Goal: Use online tool/utility: Use online tool/utility

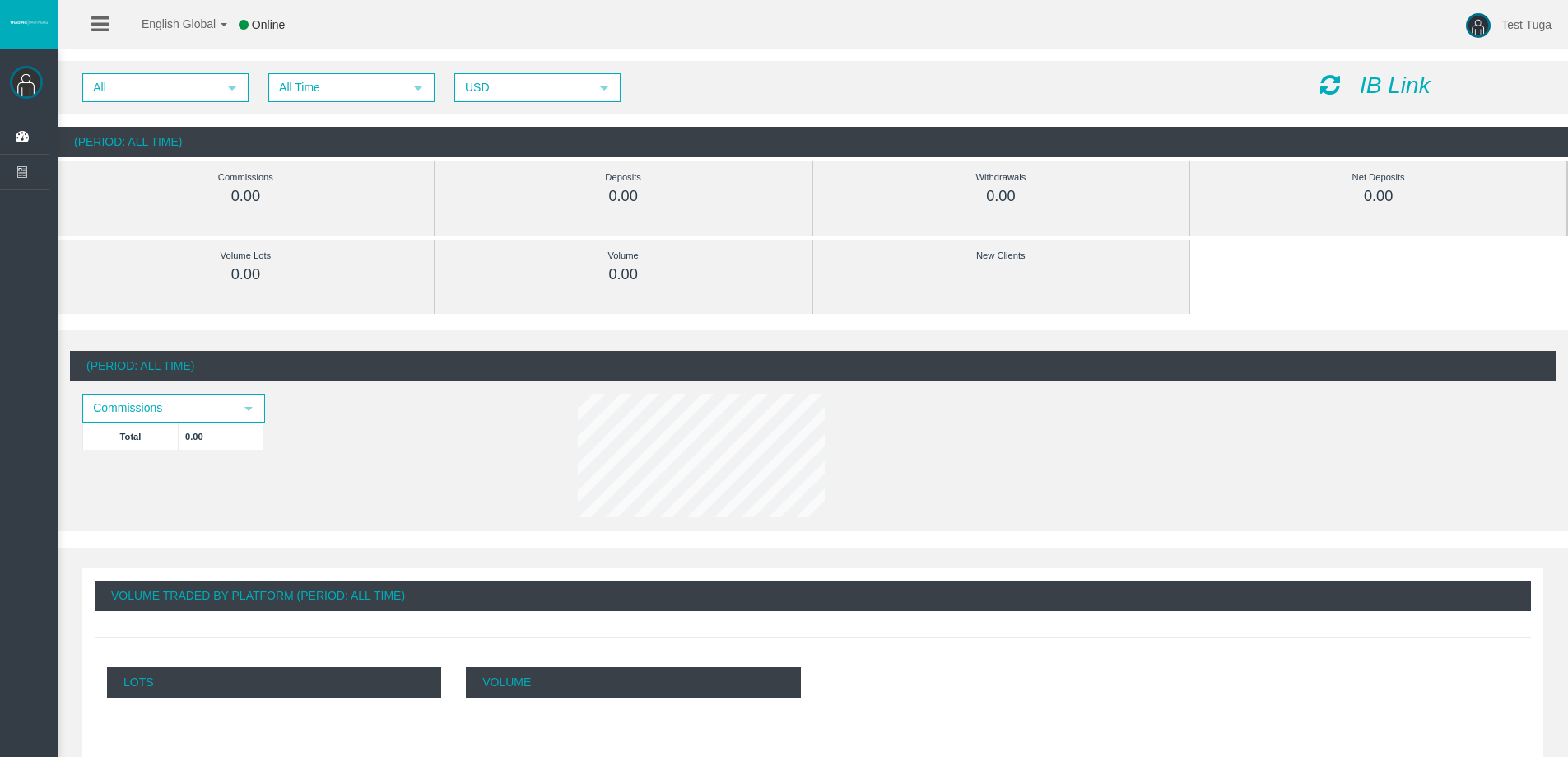
click at [1401, 83] on icon "IB Link" at bounding box center [1395, 85] width 71 height 26
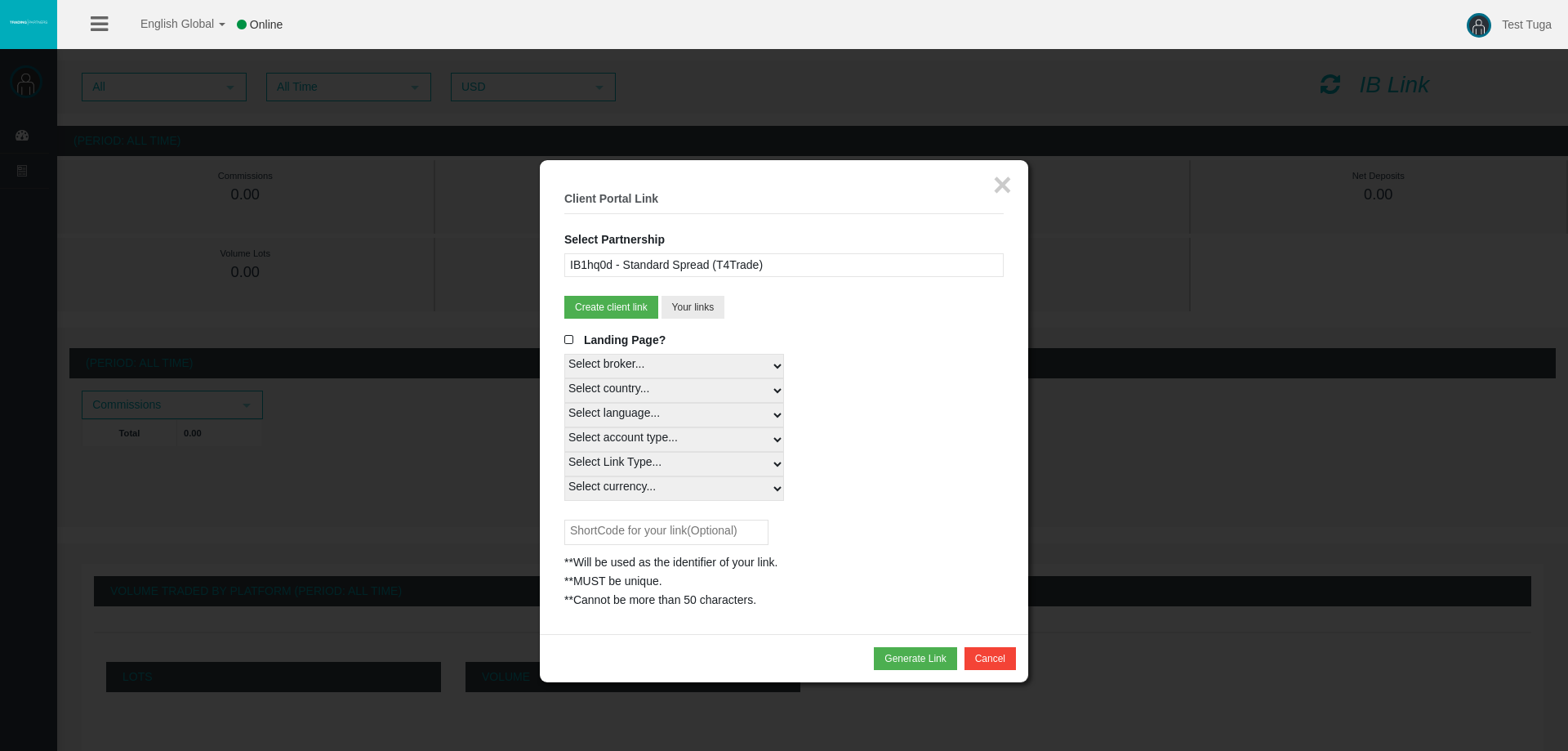
click at [567, 337] on span at bounding box center [571, 340] width 16 height 11
click at [0, 0] on input "Landing Page?" at bounding box center [0, 0] width 0 height 0
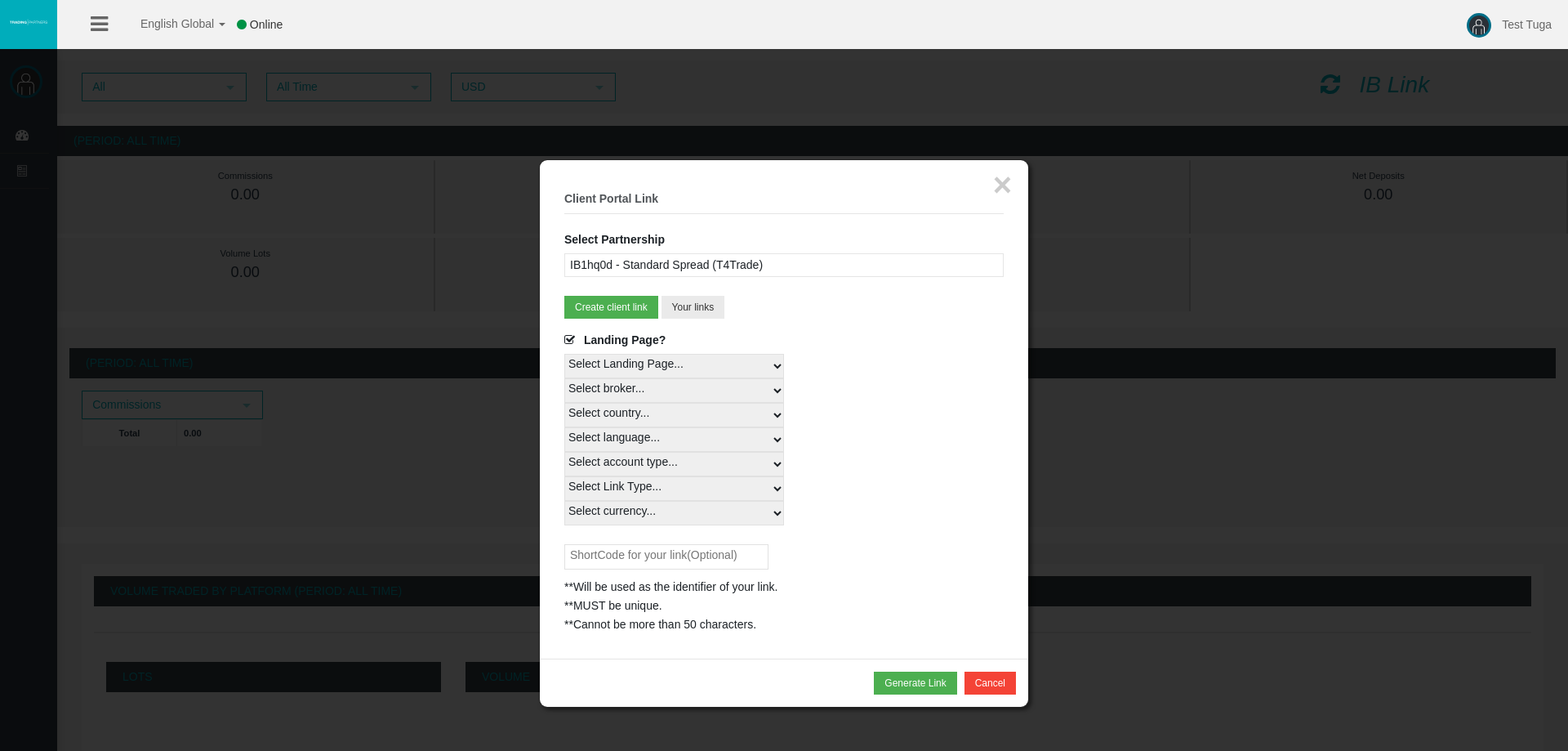
click at [778, 363] on select "Select Landing Page..." at bounding box center [674, 366] width 220 height 24
click at [661, 415] on select "Select country... Rest of the World" at bounding box center [674, 415] width 220 height 24
select select
click at [564, 403] on select "Select country... Rest of the World" at bounding box center [674, 415] width 220 height 24
click at [766, 443] on select "Select language... English Japanese Chinese Portuguese Spanish Czech German Fre…" at bounding box center [674, 439] width 220 height 24
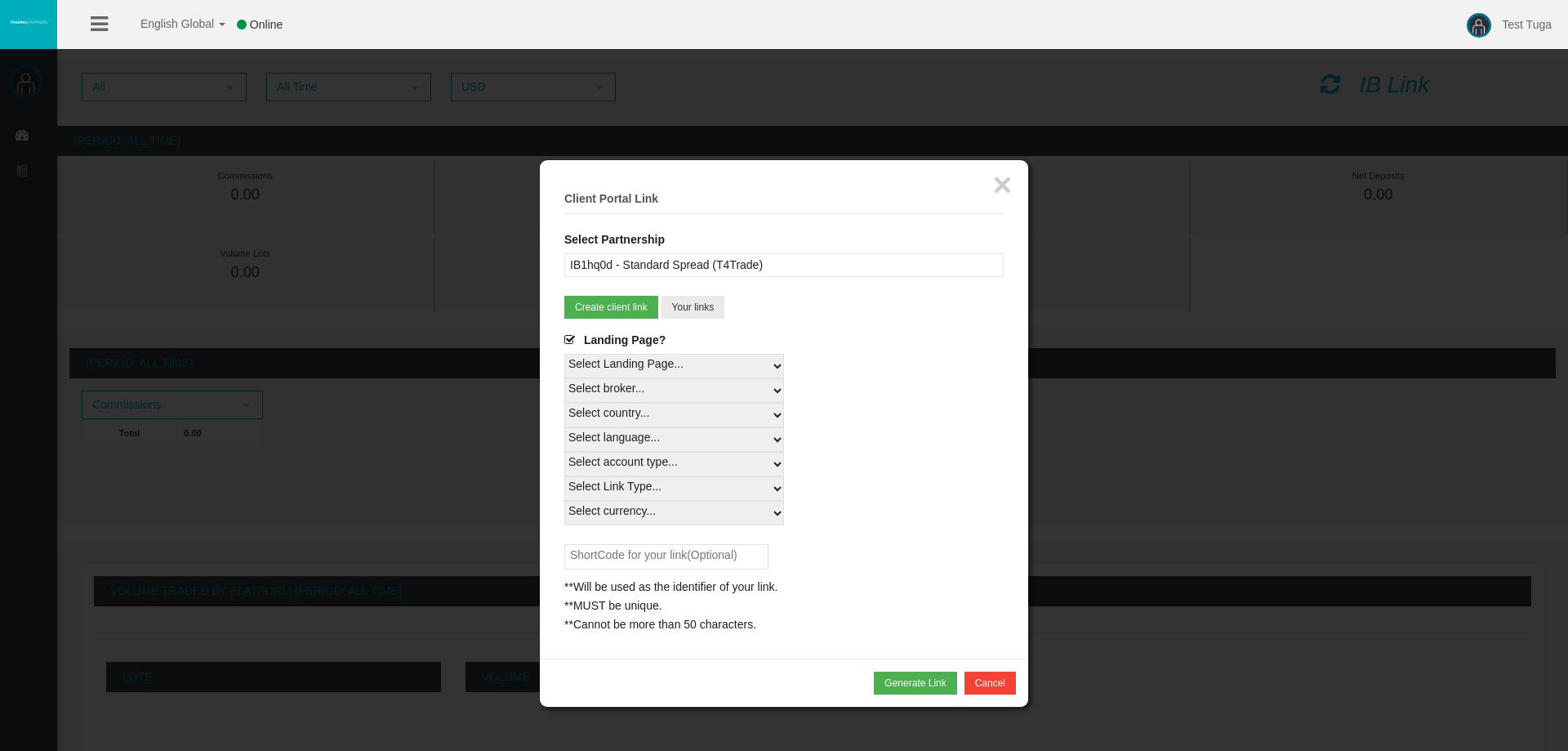
select select
click at [564, 427] on select "Select language... English Japanese Chinese Portuguese Spanish Czech German Fre…" at bounding box center [674, 439] width 220 height 24
click at [767, 463] on select "Select account type... All Platforms MT4 LiveFixedSpreadAccount MT4 LiveFloatin…" at bounding box center [674, 464] width 220 height 24
select select
click at [564, 452] on select "Select account type... All Platforms MT4 LiveFixedSpreadAccount MT4 LiveFloatin…" at bounding box center [674, 464] width 220 height 24
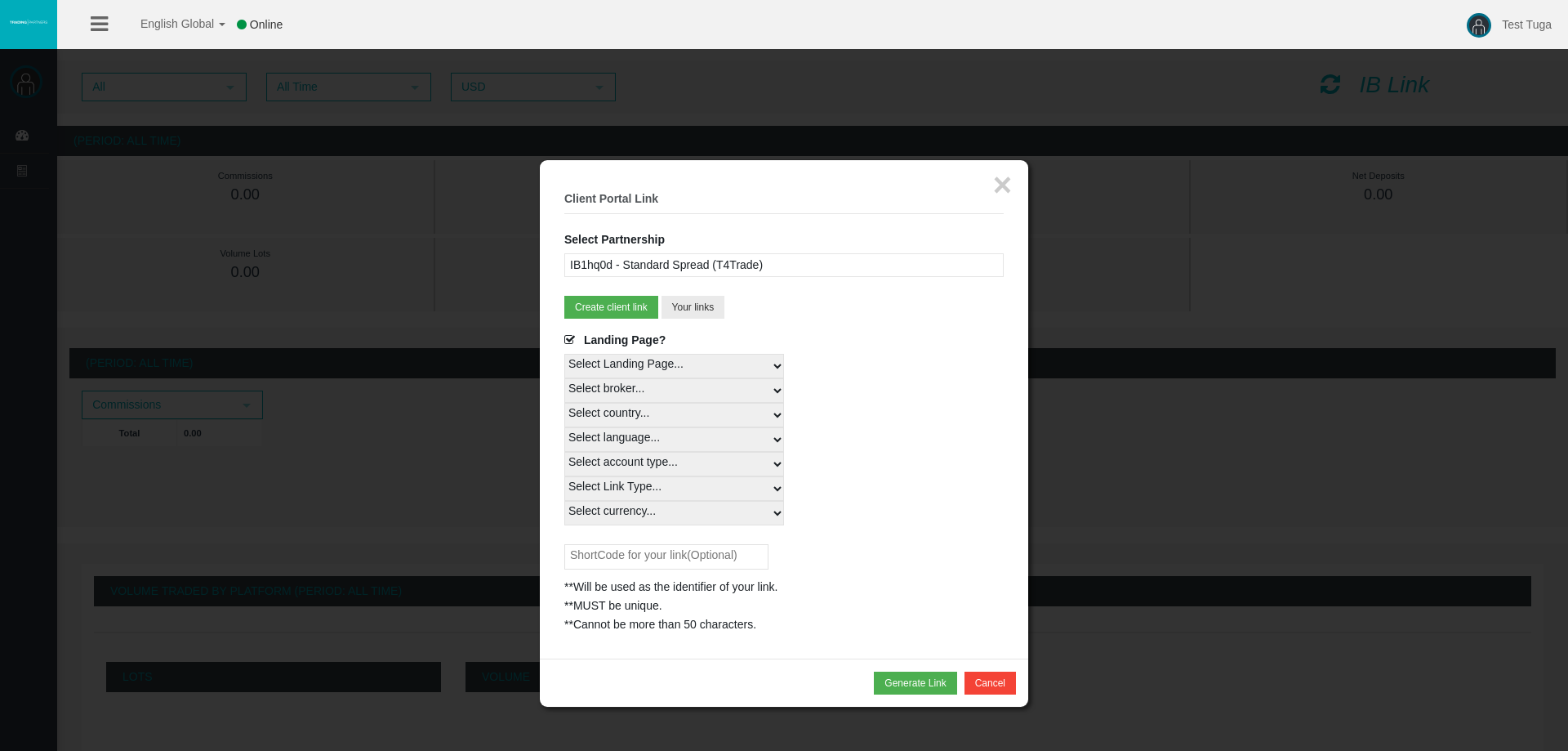
click at [725, 484] on select "Select Link Type... Real" at bounding box center [674, 488] width 220 height 24
select select "Real"
click at [564, 476] on select "Select Link Type... Real" at bounding box center [674, 488] width 220 height 24
click at [745, 509] on select "Select currency... All Currencies" at bounding box center [674, 513] width 220 height 24
select select "All Currencies"
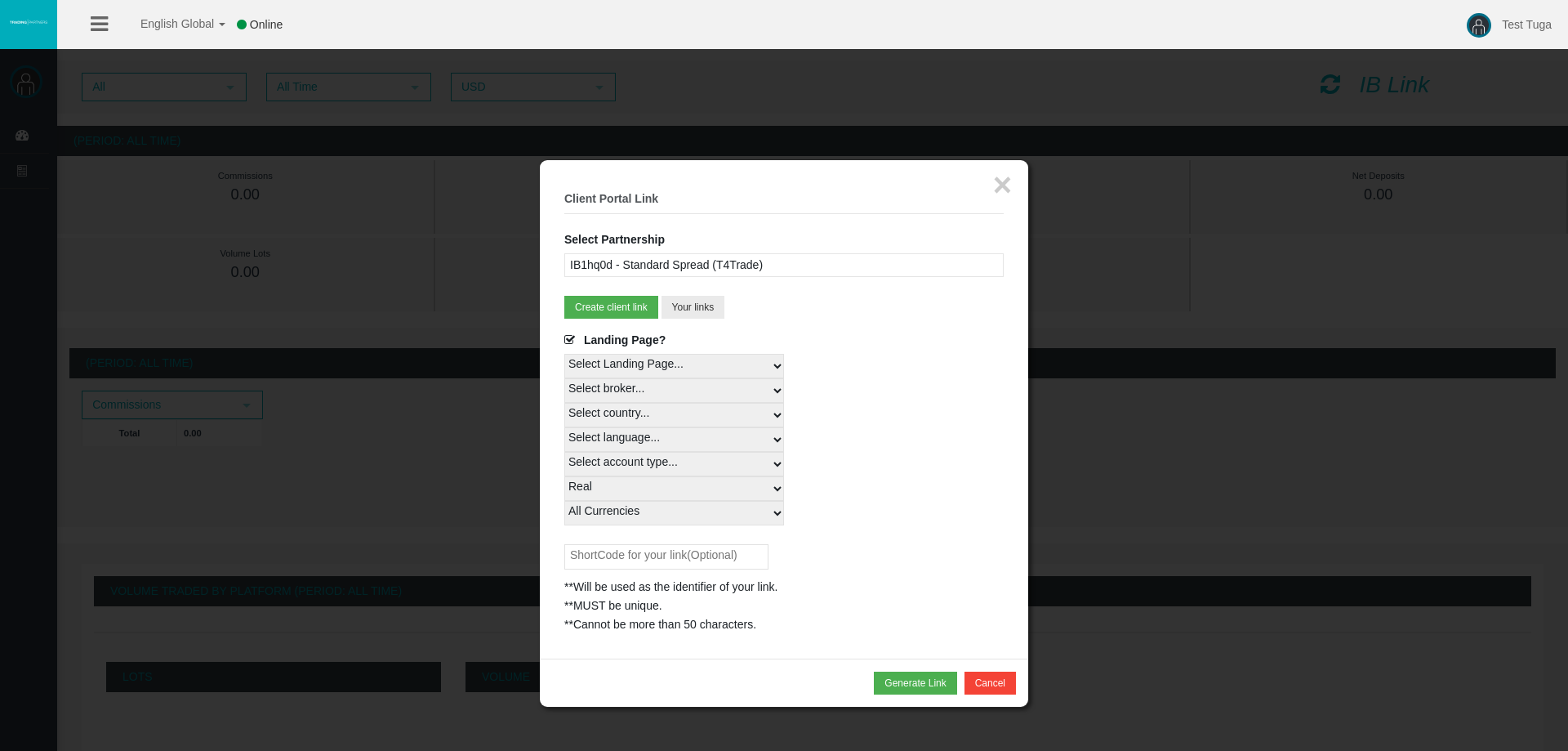
click at [564, 500] on select "Select currency... All Currencies" at bounding box center [674, 513] width 220 height 24
click at [913, 687] on button "Generate Link" at bounding box center [915, 682] width 83 height 23
